Goal: Register for event/course

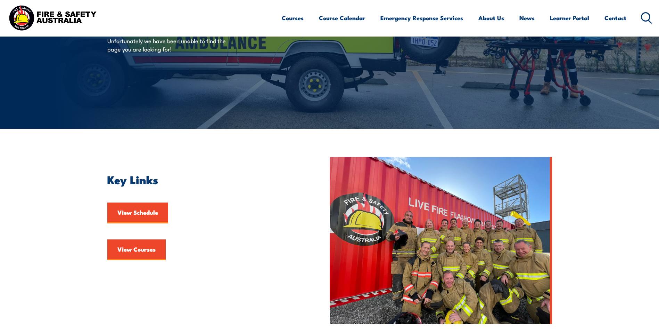
scroll to position [69, 0]
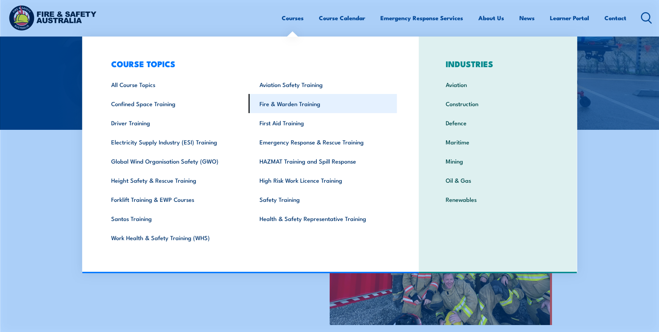
click at [292, 104] on link "Fire & Warden Training" at bounding box center [323, 103] width 148 height 19
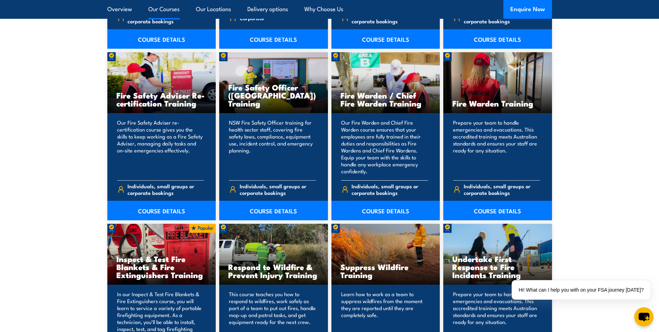
scroll to position [903, 0]
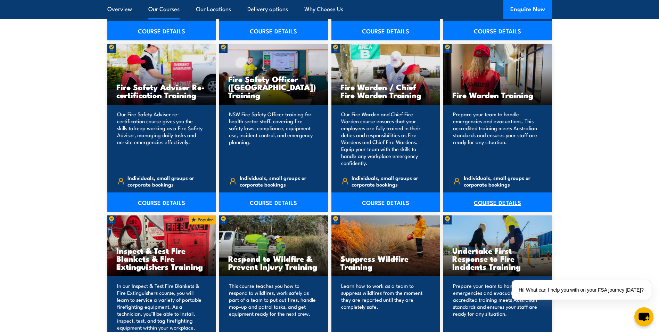
click at [498, 202] on link "COURSE DETAILS" at bounding box center [497, 201] width 109 height 19
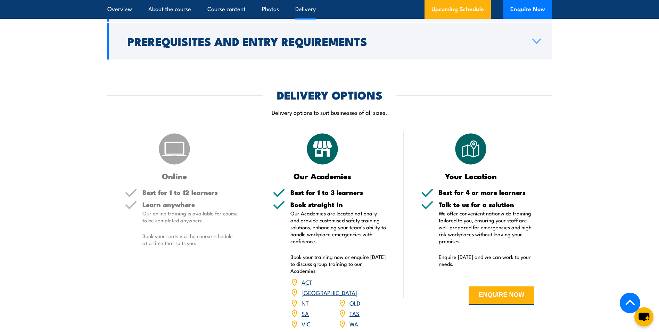
scroll to position [973, 0]
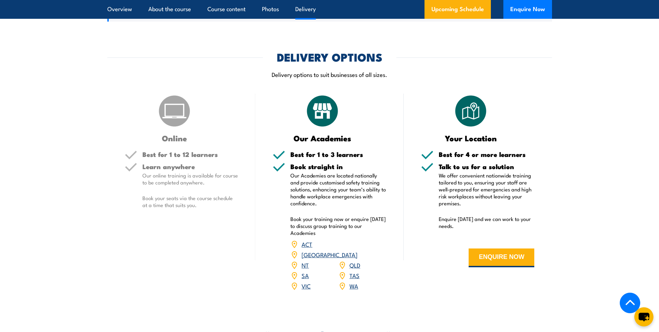
click at [354, 260] on link "QLD" at bounding box center [355, 264] width 11 height 8
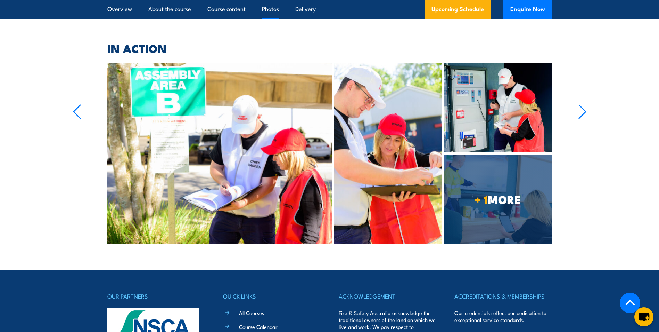
scroll to position [2126, 0]
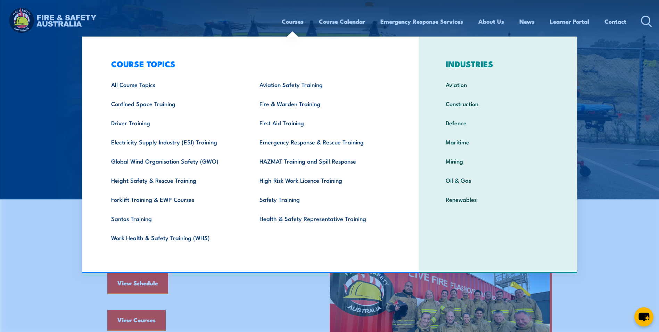
click at [290, 23] on link "Courses" at bounding box center [293, 21] width 22 height 18
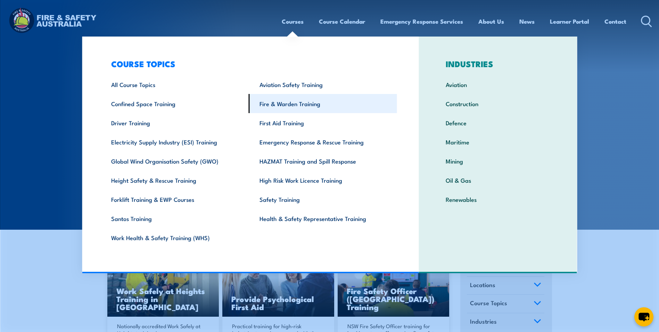
click at [294, 105] on link "Fire & Warden Training" at bounding box center [323, 103] width 148 height 19
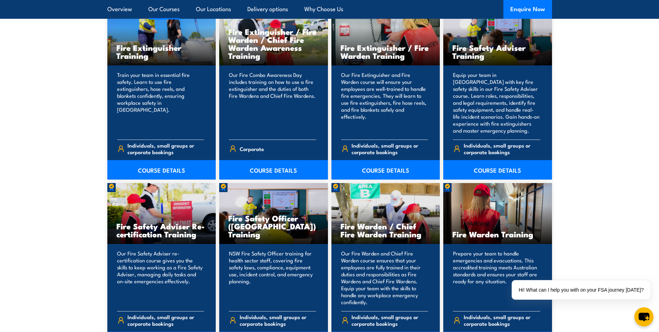
scroll to position [730, 0]
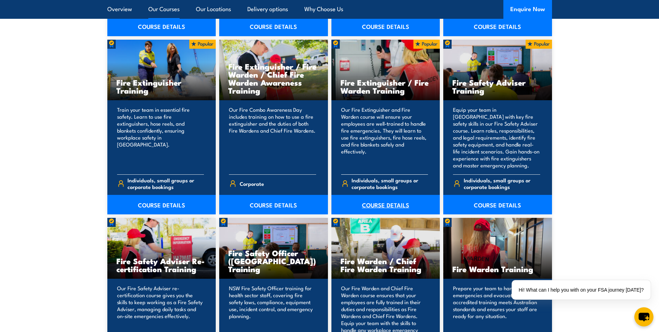
click at [389, 203] on link "COURSE DETAILS" at bounding box center [386, 204] width 109 height 19
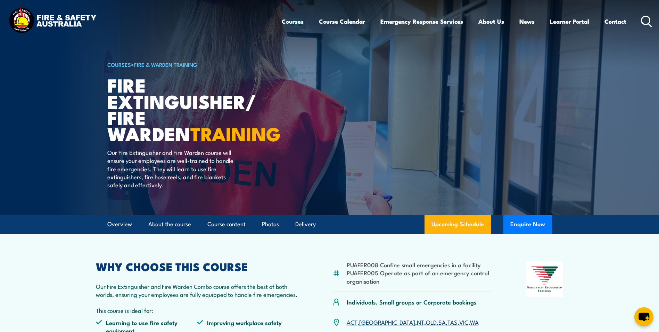
scroll to position [35, 0]
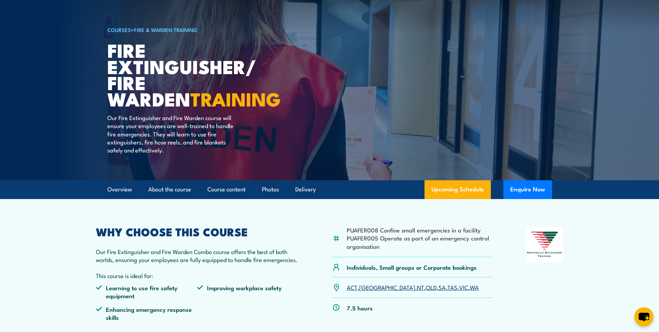
click at [426, 287] on link "QLD" at bounding box center [431, 287] width 11 height 8
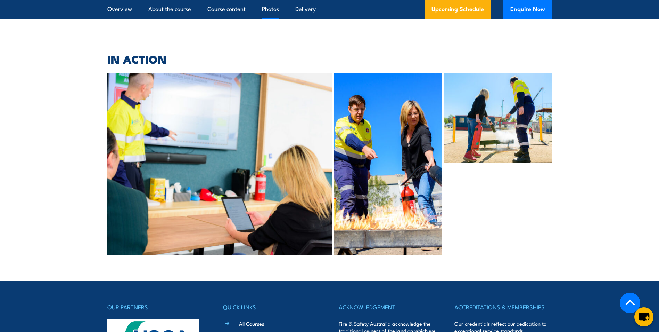
scroll to position [1801, 0]
